Goal: Task Accomplishment & Management: Complete application form

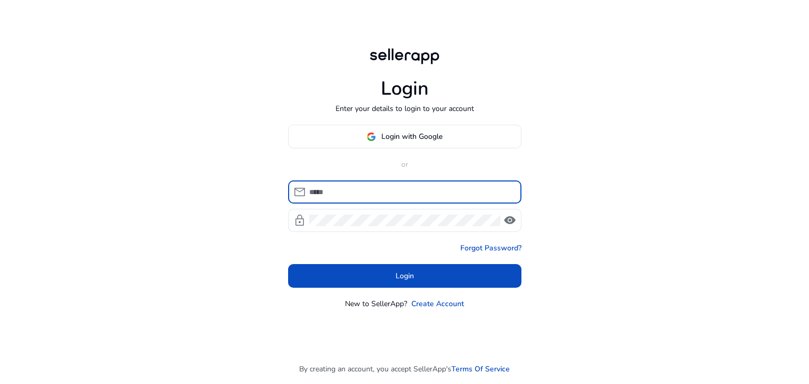
click at [357, 192] on input at bounding box center [411, 192] width 204 height 12
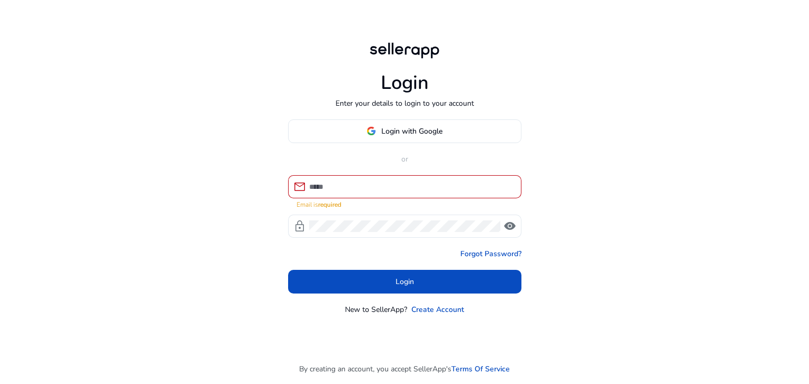
click at [472, 19] on div "Login Enter your details to login to your account Login with Google or mail Ema…" at bounding box center [405, 177] width 250 height 355
click at [376, 187] on input at bounding box center [411, 187] width 204 height 12
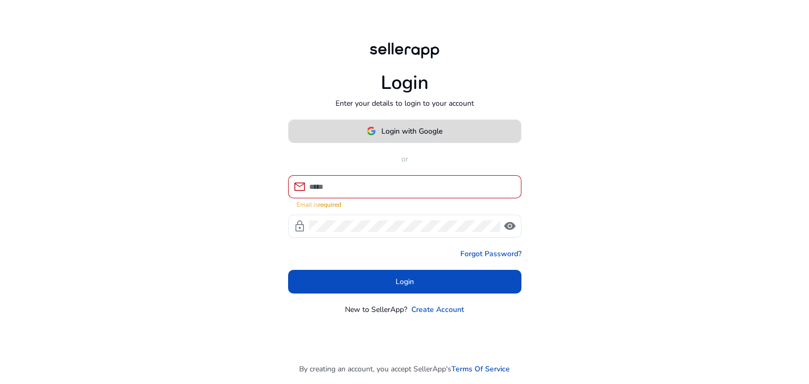
click at [429, 131] on span "Login with Google" at bounding box center [411, 131] width 61 height 11
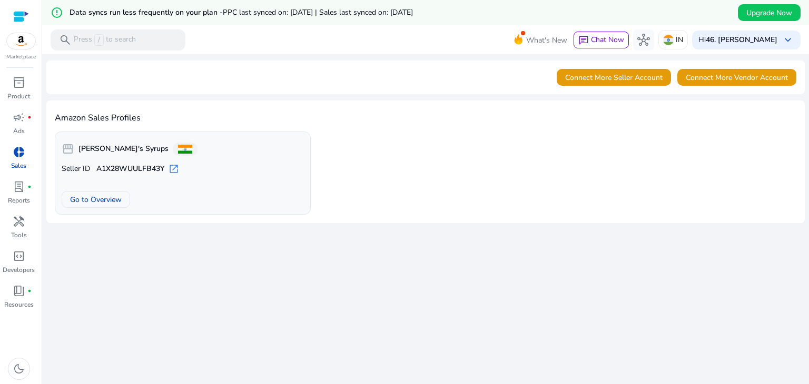
scroll to position [25, 0]
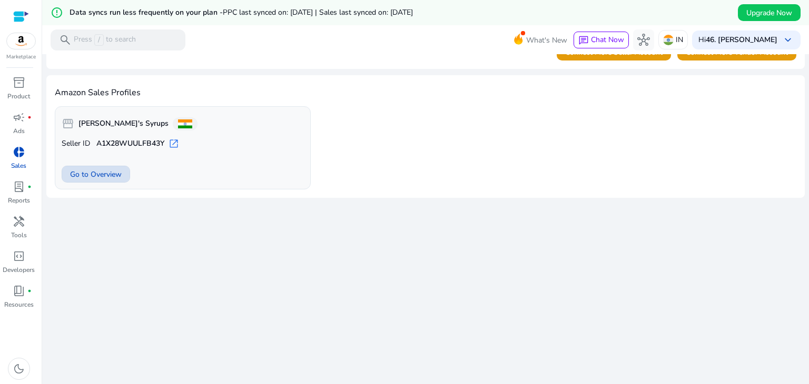
click at [111, 174] on span "Go to Overview" at bounding box center [96, 174] width 52 height 11
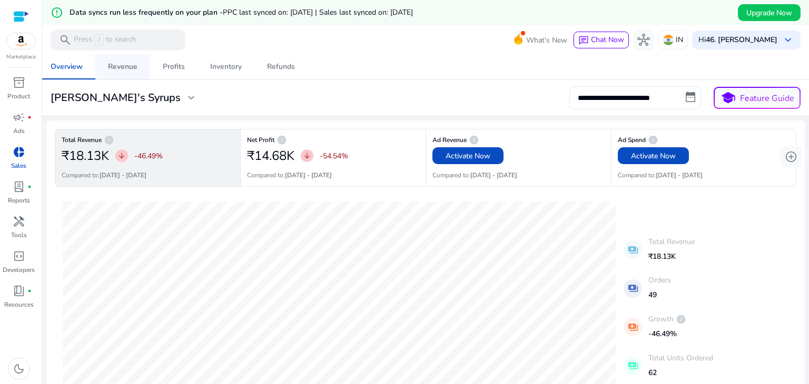
click at [114, 63] on div "Revenue" at bounding box center [122, 66] width 29 height 7
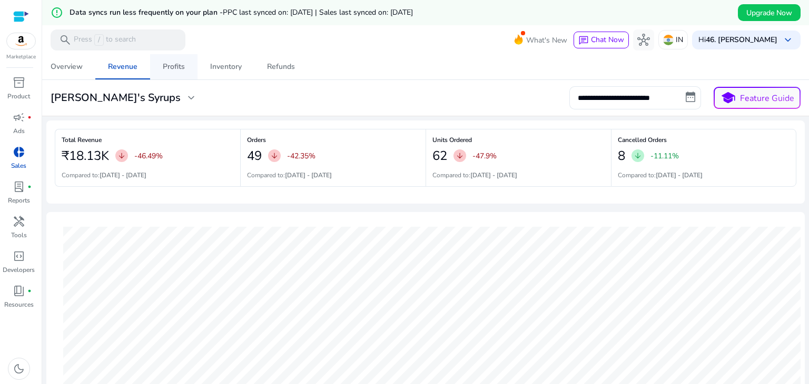
click at [168, 59] on span "Profits" at bounding box center [174, 66] width 22 height 25
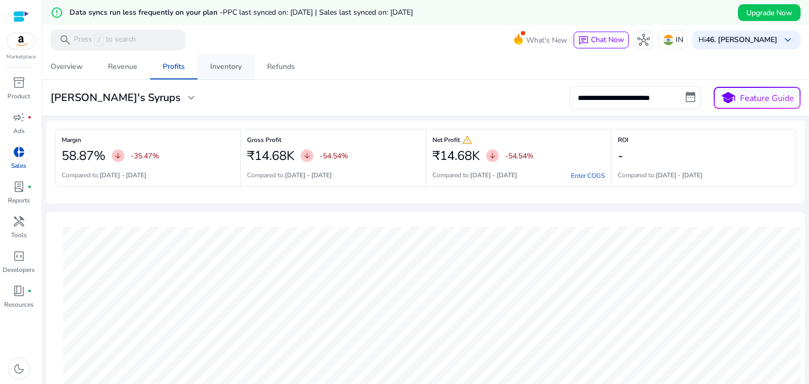
click at [240, 63] on div "Inventory" at bounding box center [226, 66] width 32 height 7
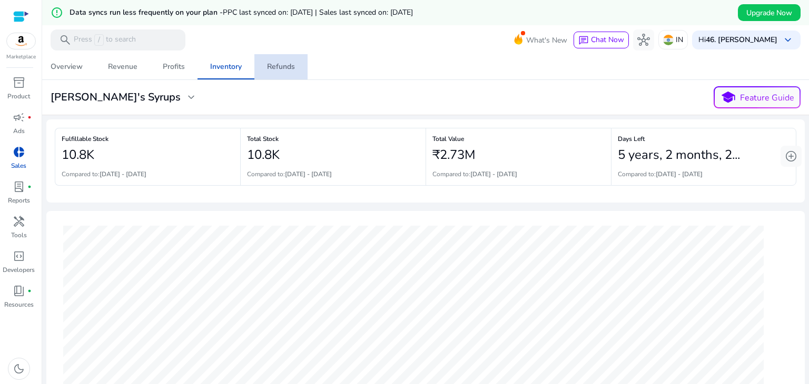
click at [274, 58] on span "Refunds" at bounding box center [281, 66] width 28 height 25
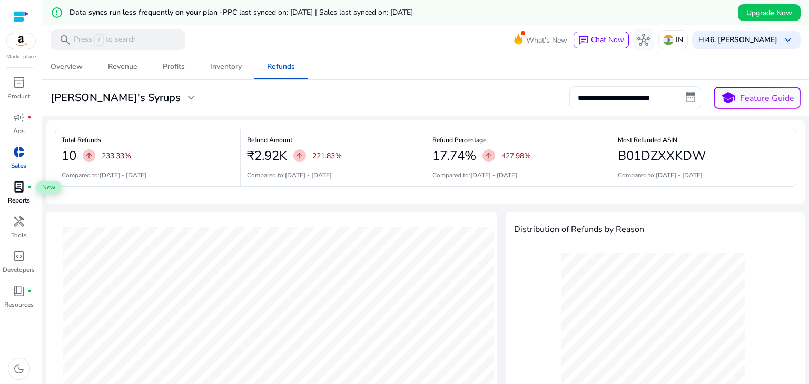
click at [18, 184] on span "lab_profile" at bounding box center [19, 187] width 13 height 13
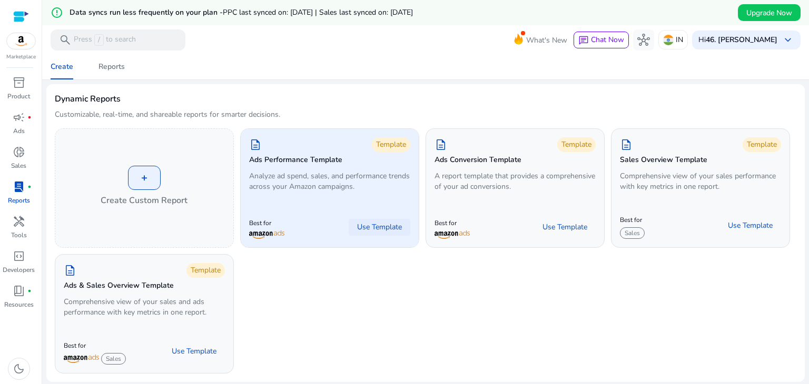
click at [383, 230] on span "Use Template" at bounding box center [379, 227] width 45 height 11
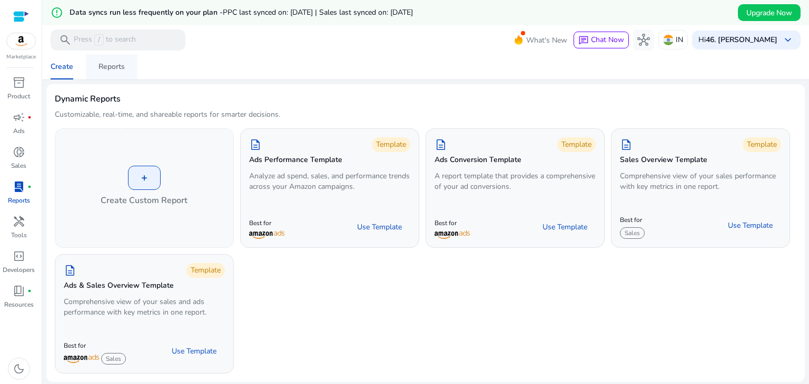
click at [124, 72] on span "Reports" at bounding box center [111, 66] width 26 height 25
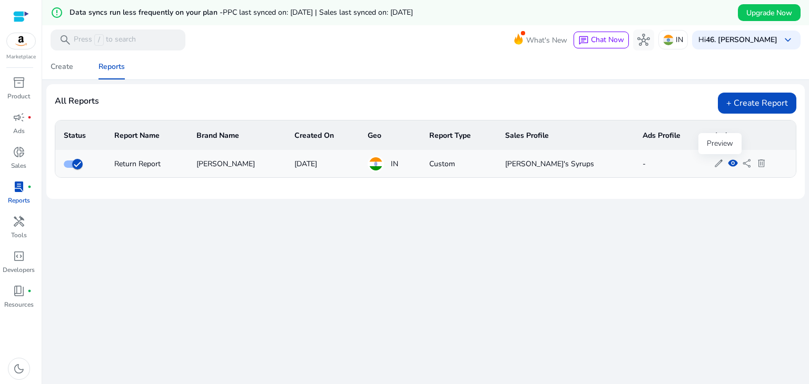
click at [728, 165] on span "visibility" at bounding box center [733, 163] width 10 height 10
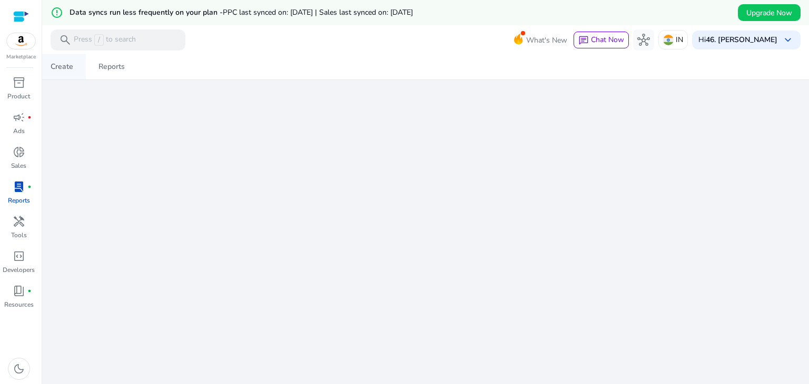
click at [57, 67] on div "Create" at bounding box center [62, 66] width 23 height 7
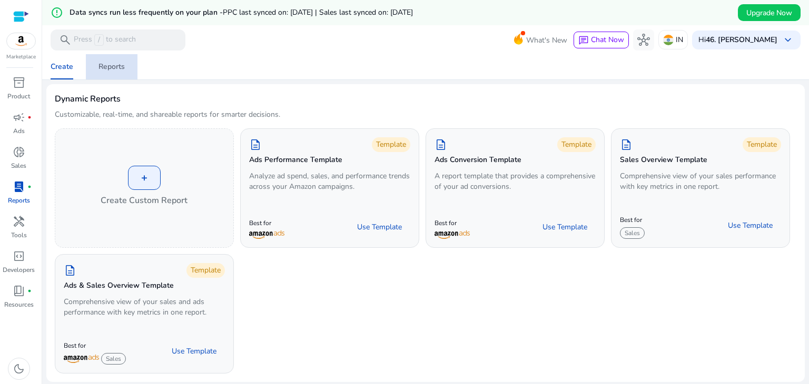
click at [122, 63] on div "Reports" at bounding box center [111, 66] width 26 height 7
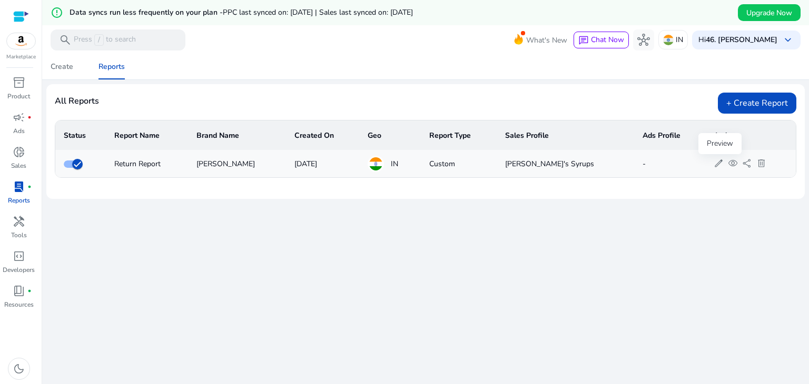
click at [728, 163] on span "visibility" at bounding box center [733, 163] width 10 height 10
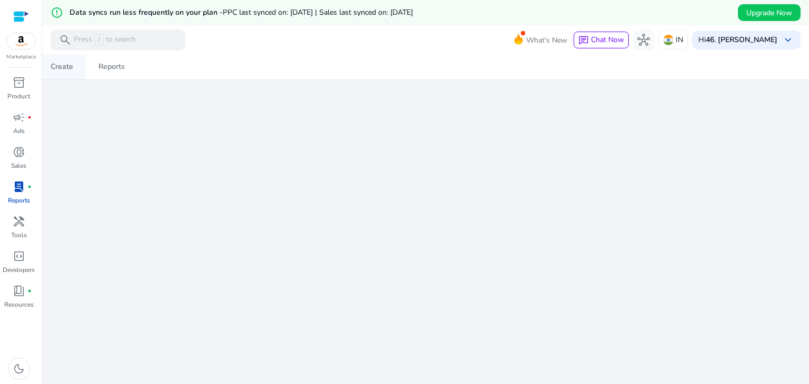
click at [59, 70] on div "Create" at bounding box center [62, 66] width 23 height 7
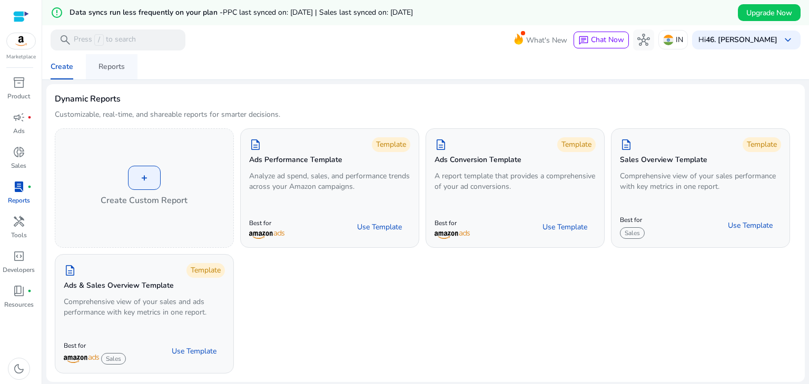
click at [107, 63] on div "Reports" at bounding box center [111, 66] width 26 height 7
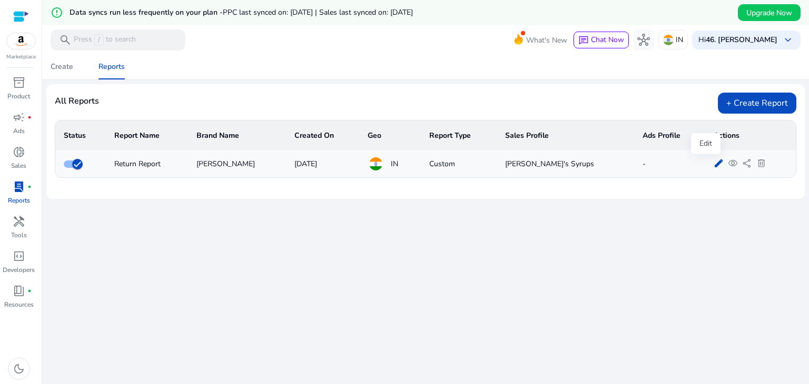
click at [713, 163] on span "edit" at bounding box center [718, 163] width 10 height 10
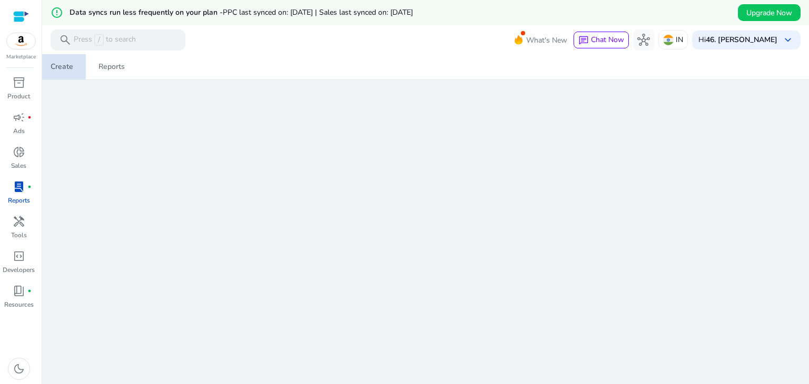
click at [55, 66] on div "Create" at bounding box center [62, 66] width 23 height 7
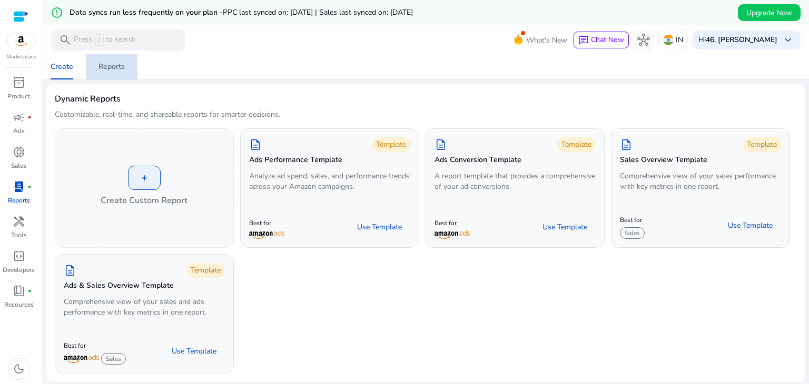
click at [109, 64] on div "Reports" at bounding box center [111, 66] width 26 height 7
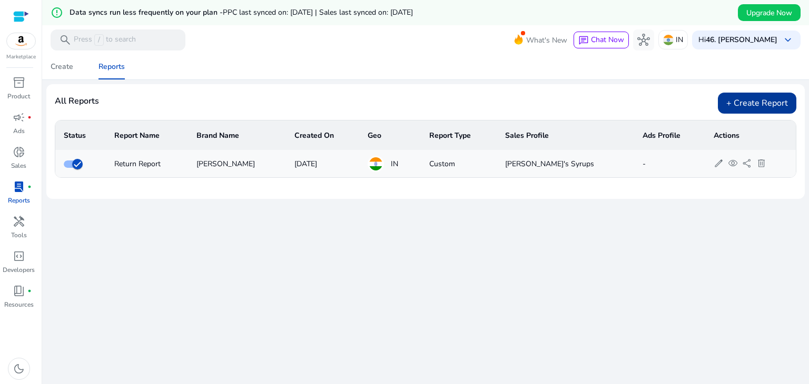
click at [740, 108] on div "+ Create Report" at bounding box center [757, 103] width 78 height 21
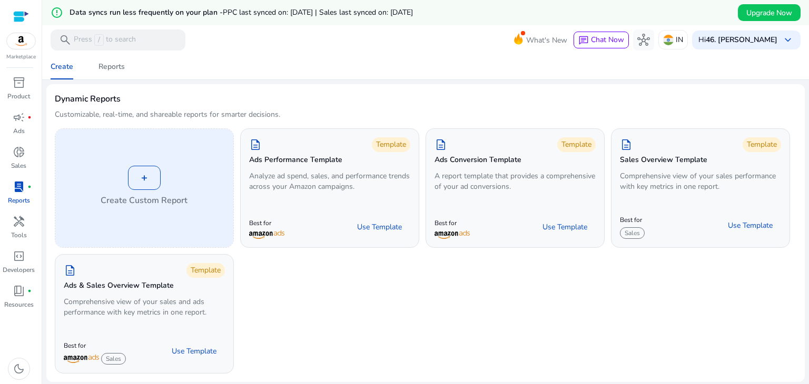
click at [154, 180] on div "+" at bounding box center [144, 178] width 33 height 24
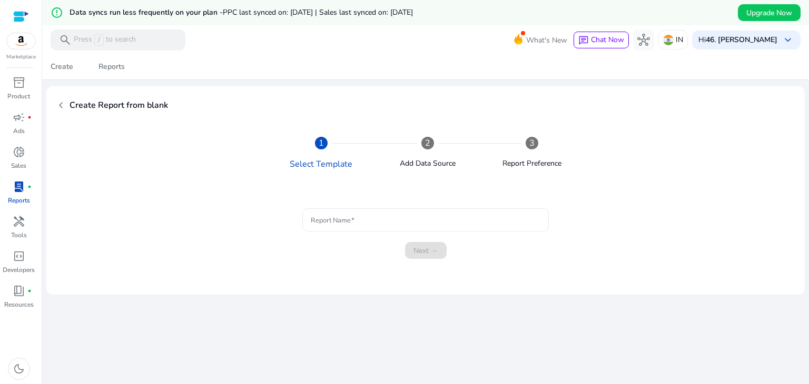
click at [394, 226] on div at bounding box center [426, 220] width 230 height 23
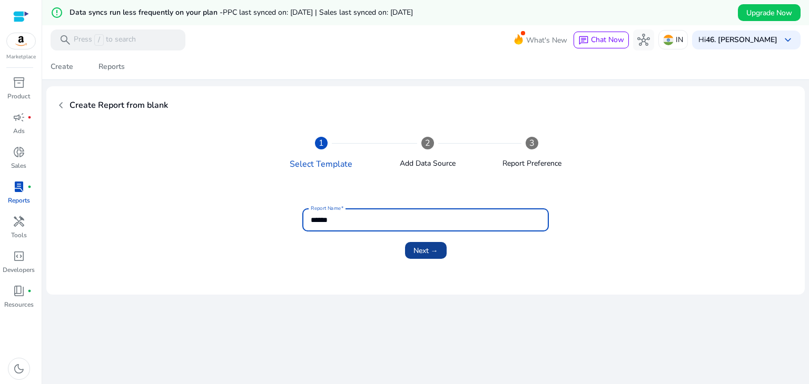
type input "******"
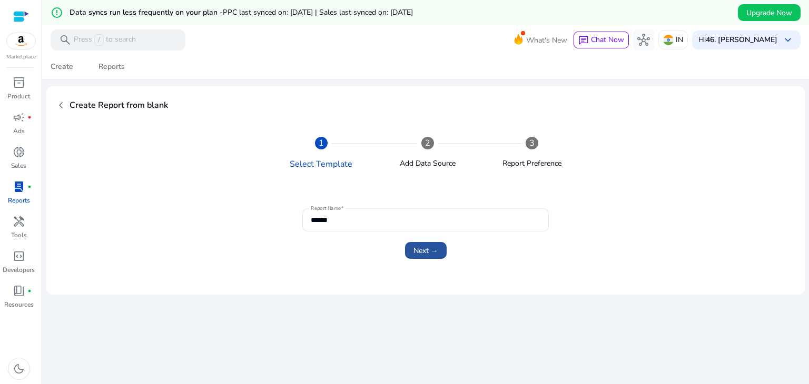
click at [428, 250] on span "Next →" at bounding box center [425, 250] width 25 height 11
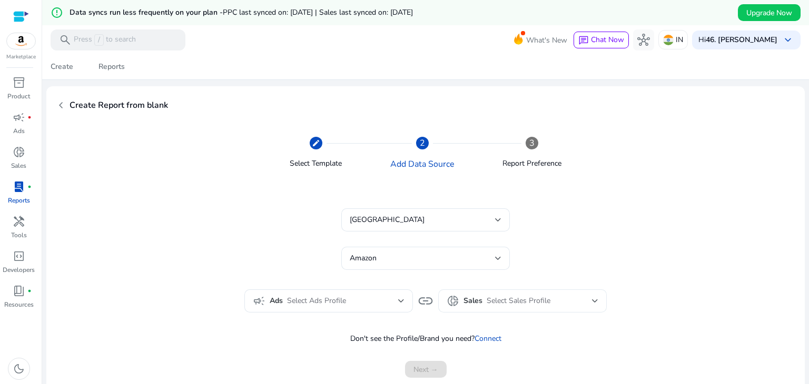
drag, startPoint x: 500, startPoint y: 281, endPoint x: 543, endPoint y: 302, distance: 48.5
click at [533, 297] on form "India Amazon campaign Ads Select Ads Profile link donut_small Sales Select Sale…" at bounding box center [425, 276] width 716 height 148
click at [739, 273] on div "India Amazon" at bounding box center [425, 245] width 703 height 73
click at [145, 202] on form "India Amazon campaign Ads Select Ads Profile link donut_small Sales Select Sale…" at bounding box center [425, 276] width 716 height 148
click at [394, 302] on div "Select Ads Profile" at bounding box center [342, 301] width 111 height 12
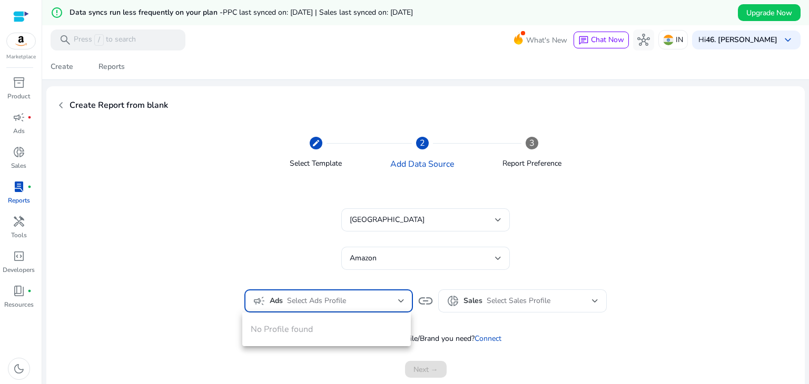
click at [394, 302] on div at bounding box center [404, 192] width 809 height 384
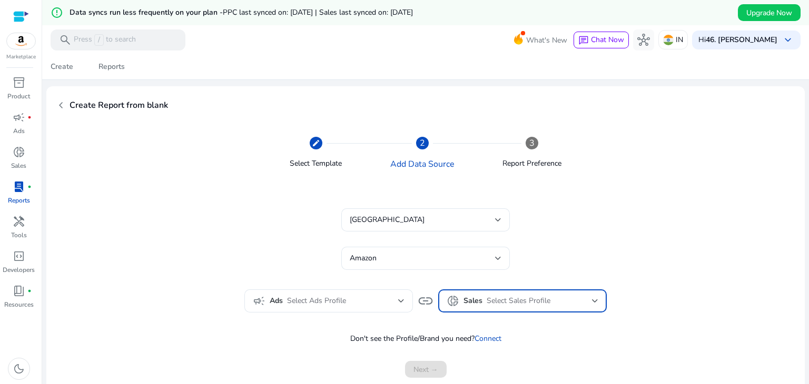
click at [540, 305] on span "Select Sales Profile" at bounding box center [519, 301] width 64 height 10
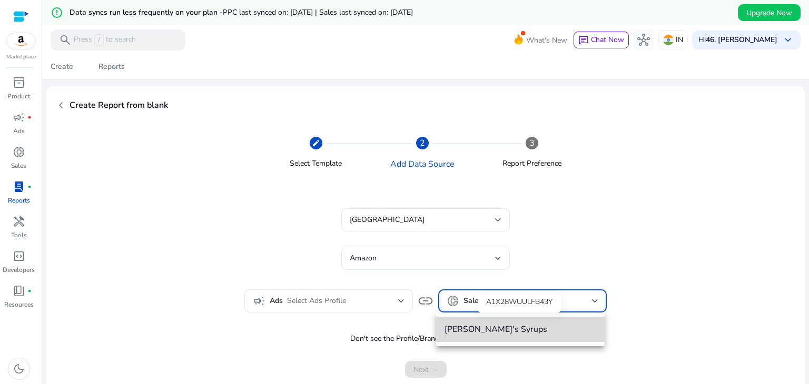
click at [474, 329] on span "[PERSON_NAME]'s Syrups" at bounding box center [520, 330] width 152 height 12
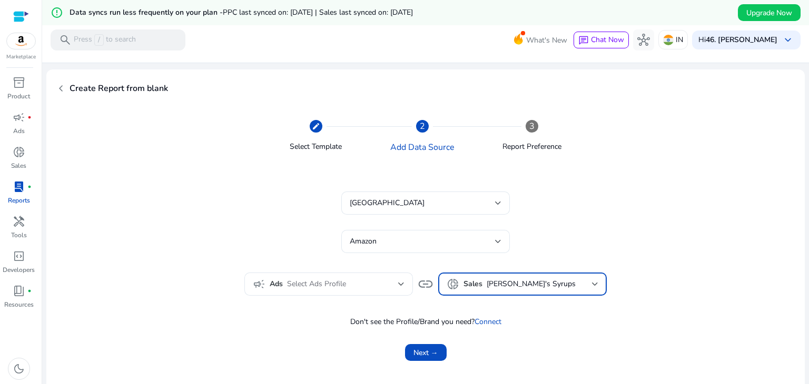
scroll to position [25, 0]
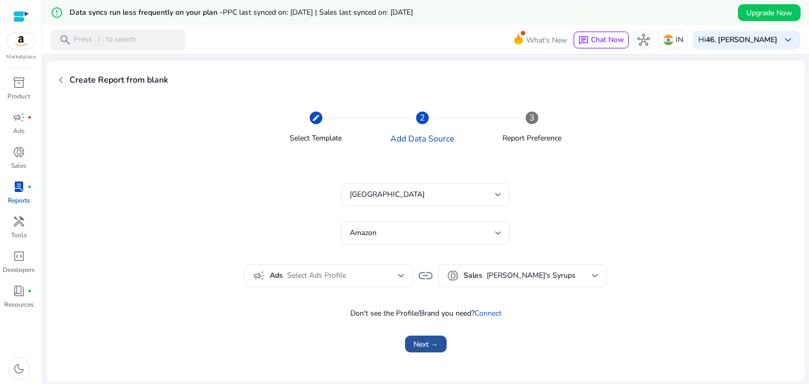
click at [434, 342] on span "Next →" at bounding box center [425, 344] width 25 height 11
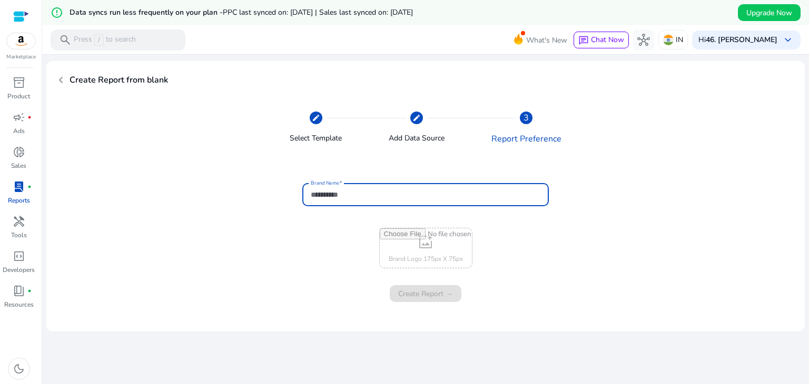
click at [397, 194] on input "Brand Name" at bounding box center [426, 195] width 230 height 12
type input "******"
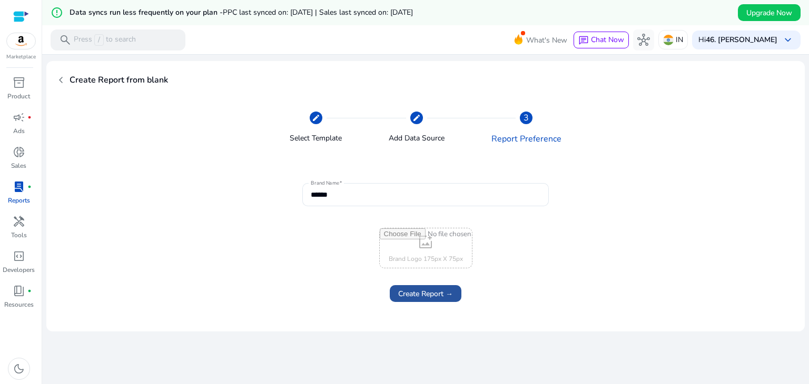
click at [428, 299] on span "Create Report →" at bounding box center [425, 294] width 55 height 11
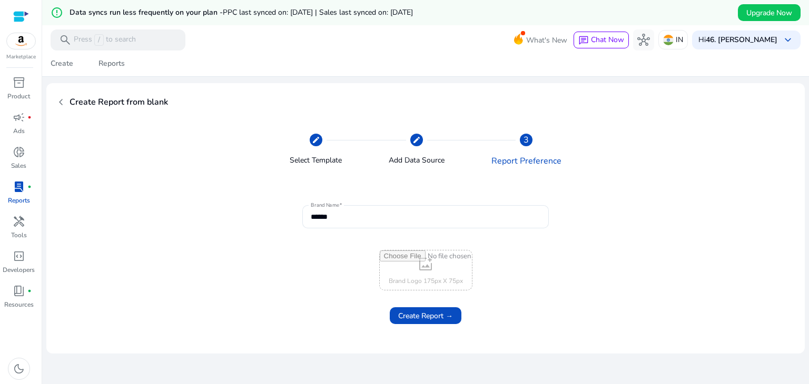
scroll to position [0, 0]
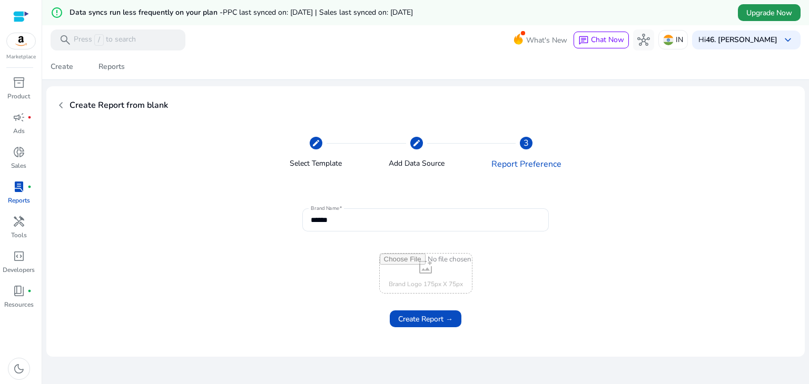
click at [771, 8] on span "Upgrade Now" at bounding box center [769, 12] width 46 height 11
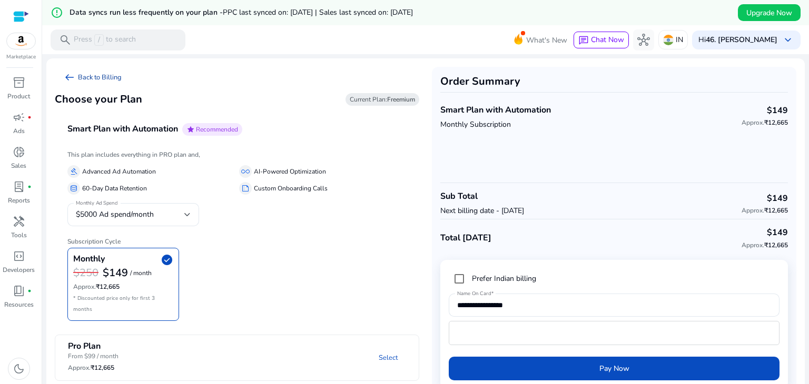
click at [93, 78] on link "arrow_left_alt Back to Billing" at bounding box center [92, 77] width 75 height 21
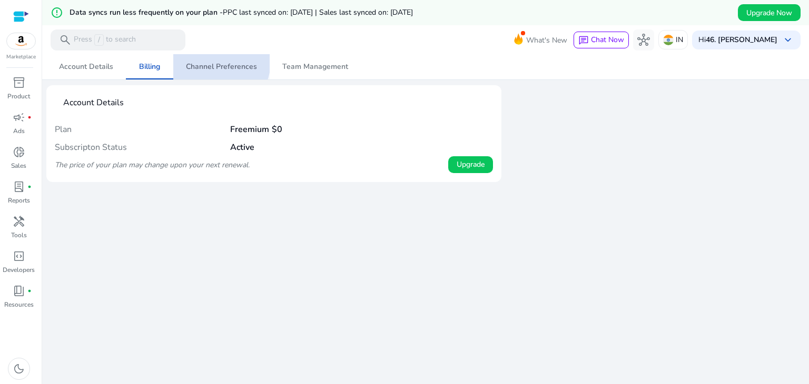
click at [213, 63] on span "Channel Preferences" at bounding box center [221, 66] width 71 height 7
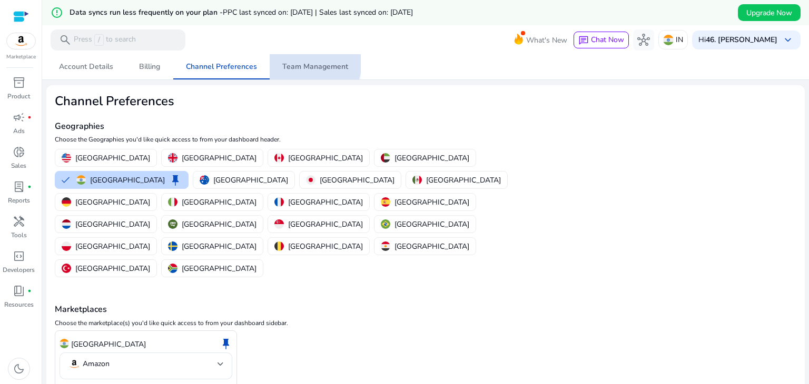
click at [295, 63] on span "Team Management" at bounding box center [315, 66] width 66 height 7
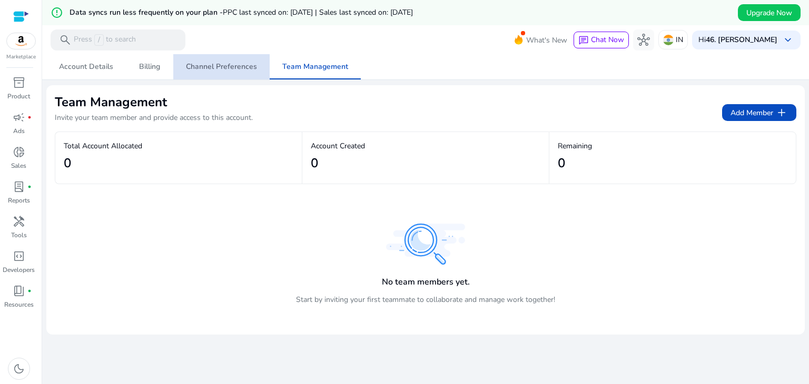
click at [229, 64] on span "Channel Preferences" at bounding box center [221, 66] width 71 height 7
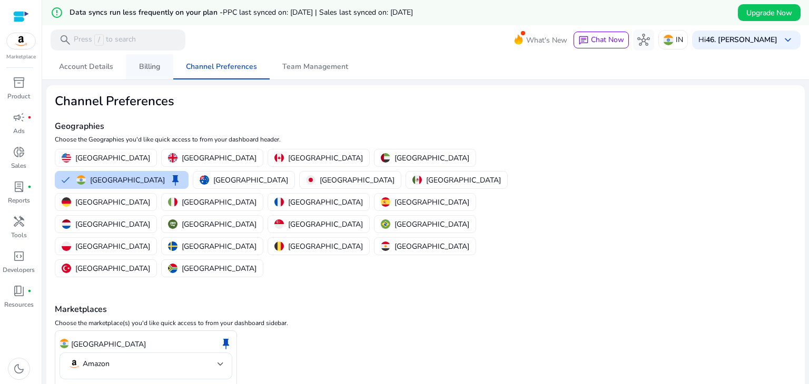
click at [147, 63] on span "Billing" at bounding box center [149, 66] width 21 height 7
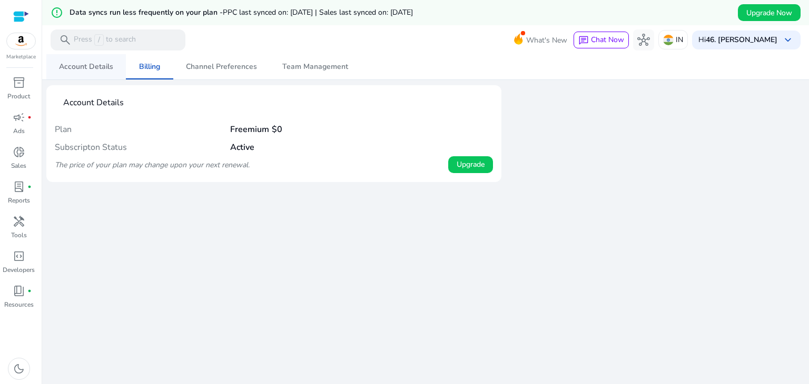
click at [76, 63] on span "Account Details" at bounding box center [86, 66] width 54 height 7
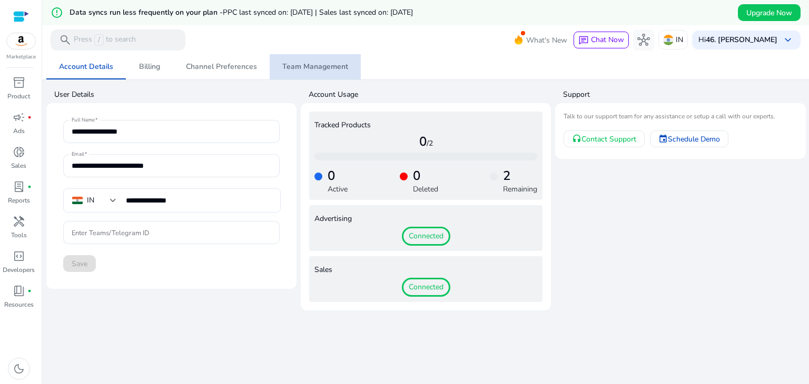
click at [321, 68] on span "Team Management" at bounding box center [315, 66] width 66 height 7
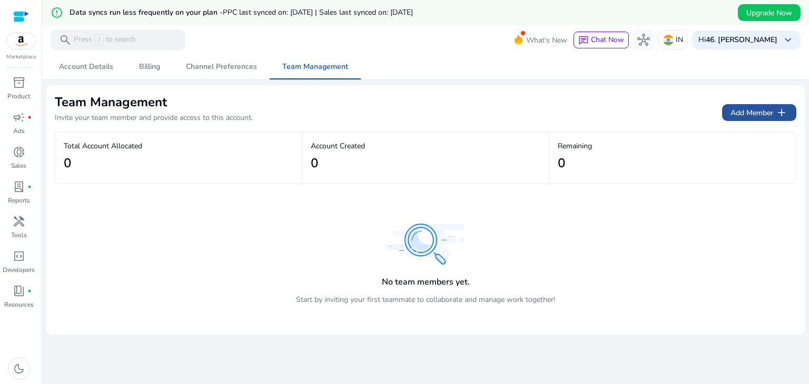
click at [741, 112] on span "Add Member add" at bounding box center [758, 112] width 57 height 13
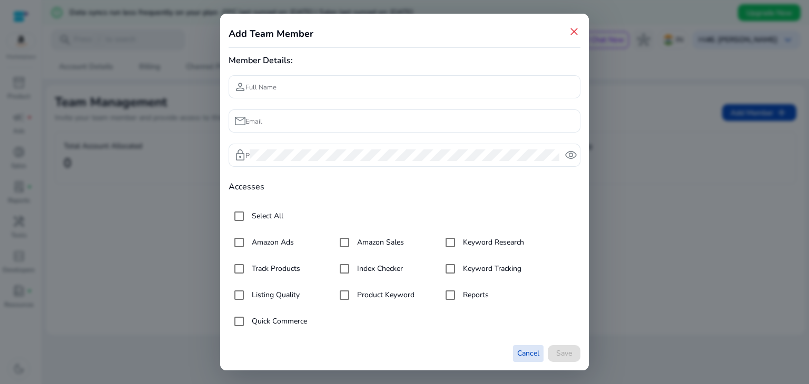
click at [533, 354] on span "Cancel" at bounding box center [528, 353] width 22 height 11
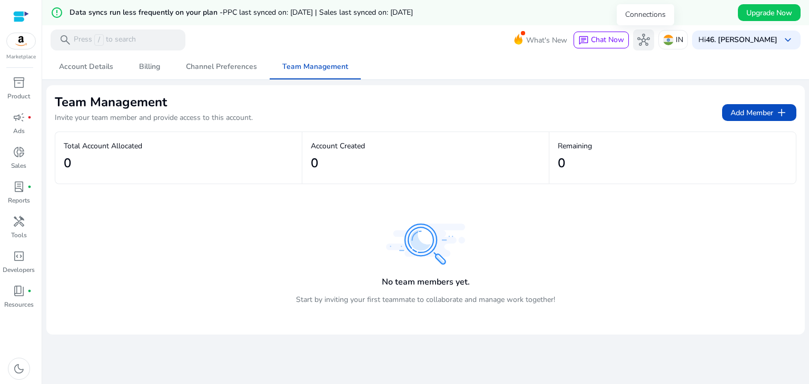
click at [640, 37] on span "hub" at bounding box center [643, 40] width 13 height 13
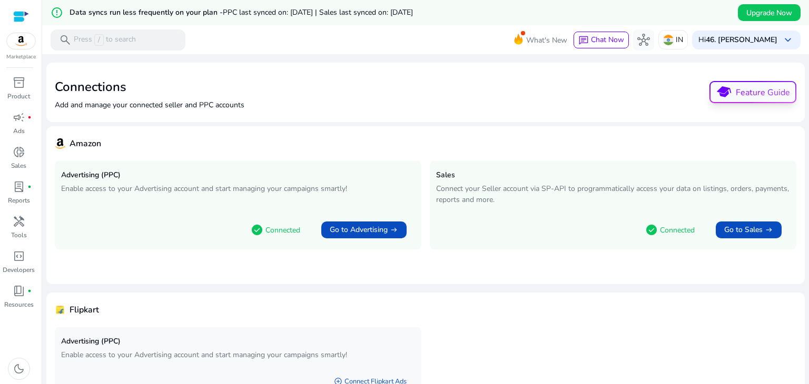
click at [765, 92] on button "school Feature Guide" at bounding box center [752, 92] width 87 height 22
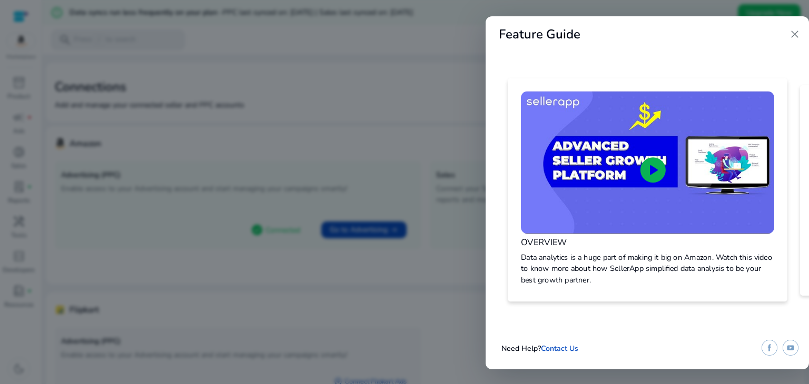
click at [650, 166] on span "play_circle" at bounding box center [653, 170] width 31 height 31
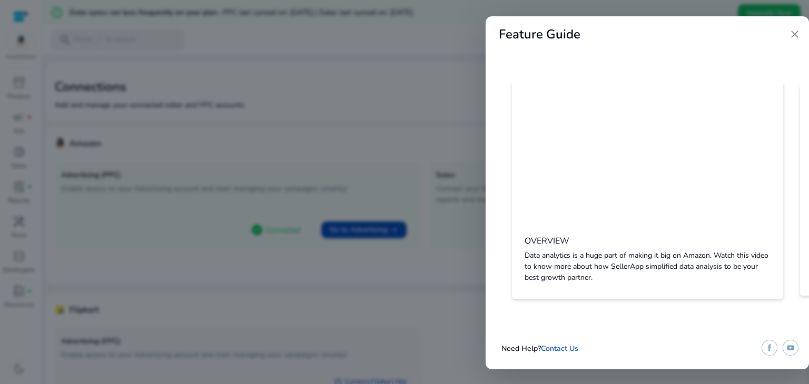
click at [326, 37] on div at bounding box center [404, 192] width 809 height 384
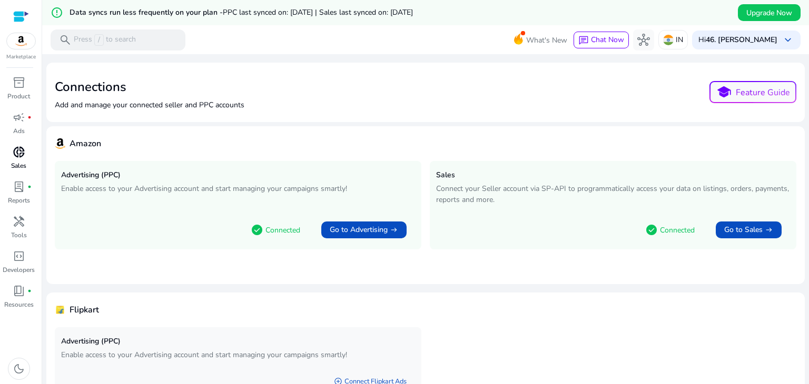
click at [17, 155] on span "donut_small" at bounding box center [19, 152] width 13 height 13
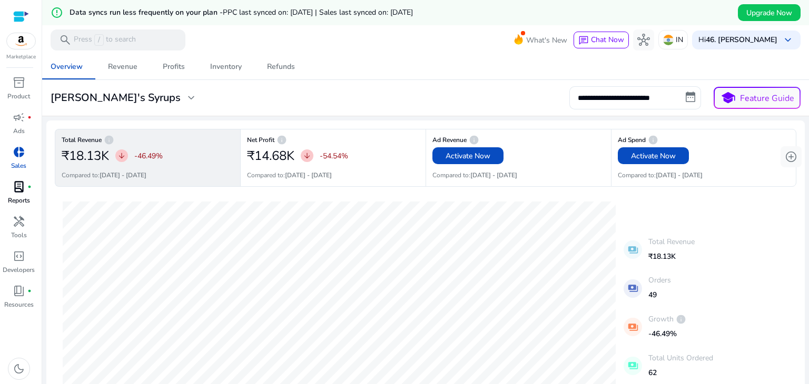
click at [21, 188] on span "lab_profile" at bounding box center [19, 187] width 13 height 13
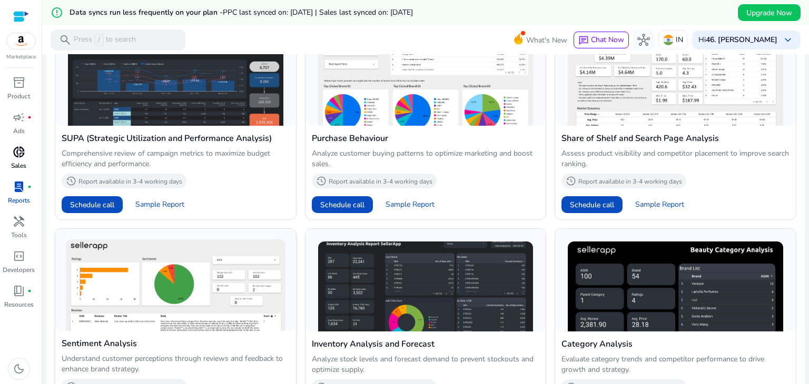
scroll to position [697, 0]
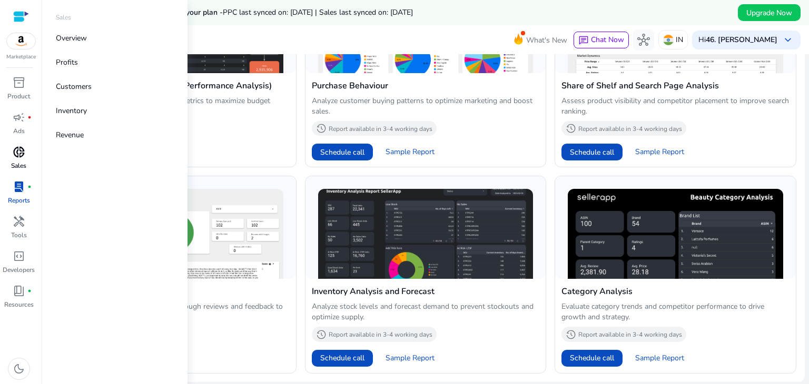
click at [17, 156] on span "donut_small" at bounding box center [19, 152] width 13 height 13
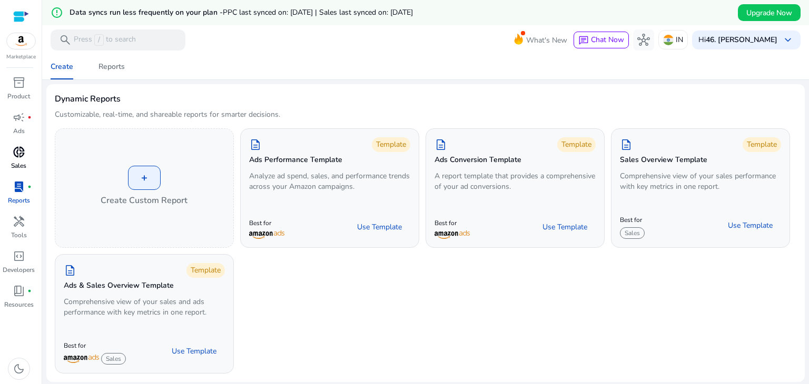
click at [11, 156] on div "donut_small" at bounding box center [18, 152] width 29 height 17
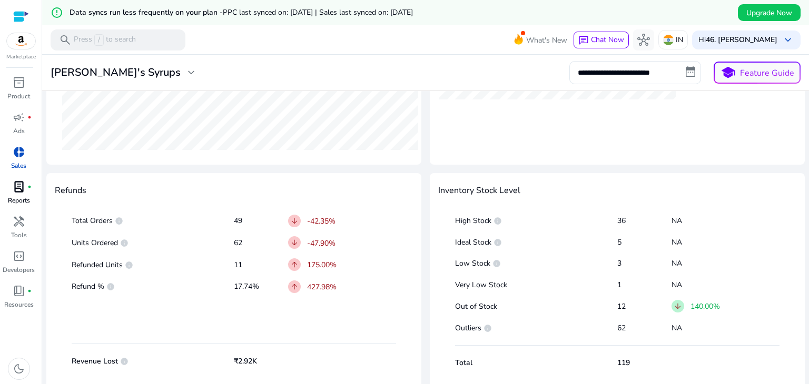
scroll to position [532, 0]
